Goal: Find specific page/section: Find specific page/section

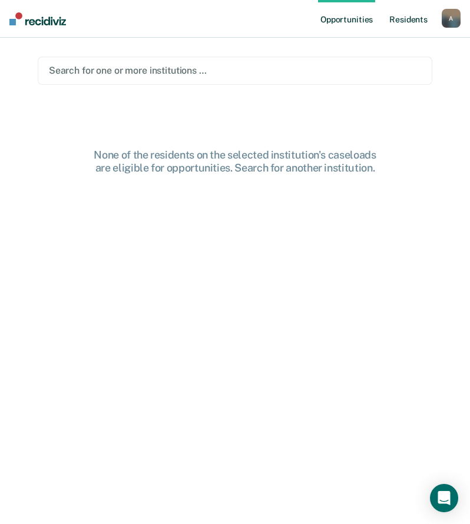
click at [400, 16] on link "Resident s" at bounding box center [408, 19] width 43 height 38
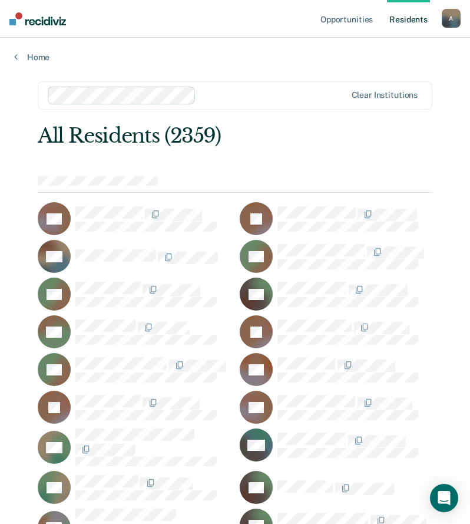
scroll to position [32875, 0]
